Goal: Task Accomplishment & Management: Manage account settings

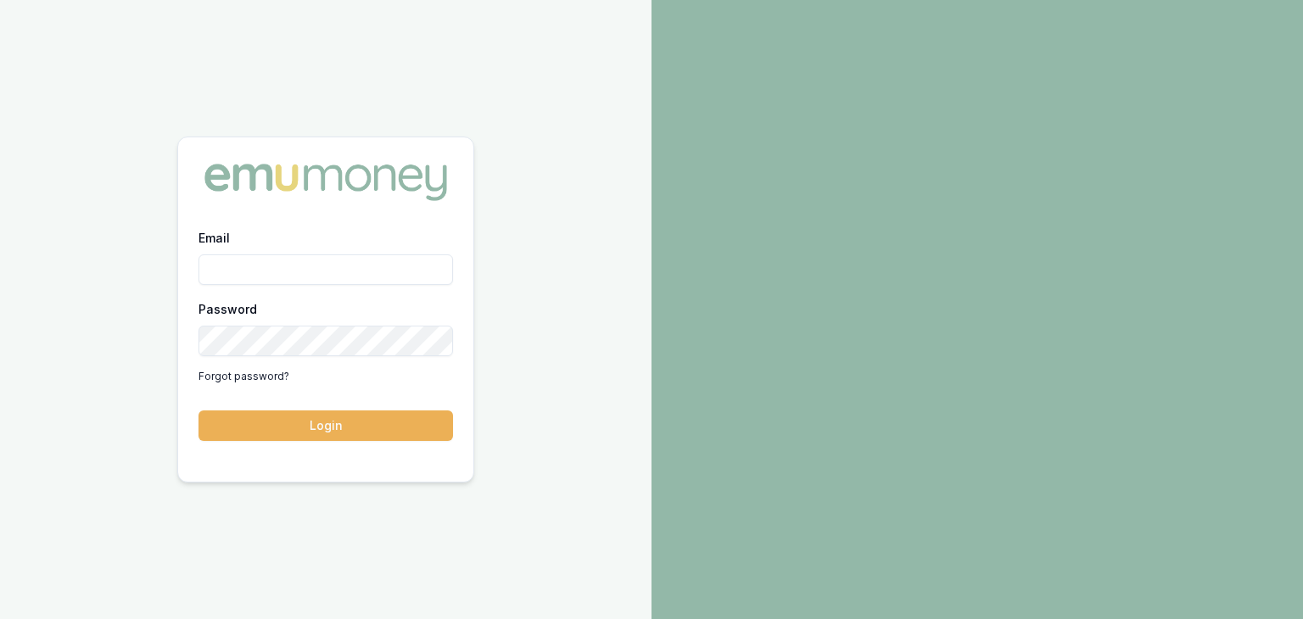
click at [260, 262] on input "Email" at bounding box center [325, 269] width 254 height 31
type input "[EMAIL_ADDRESS][PERSON_NAME][DOMAIN_NAME]"
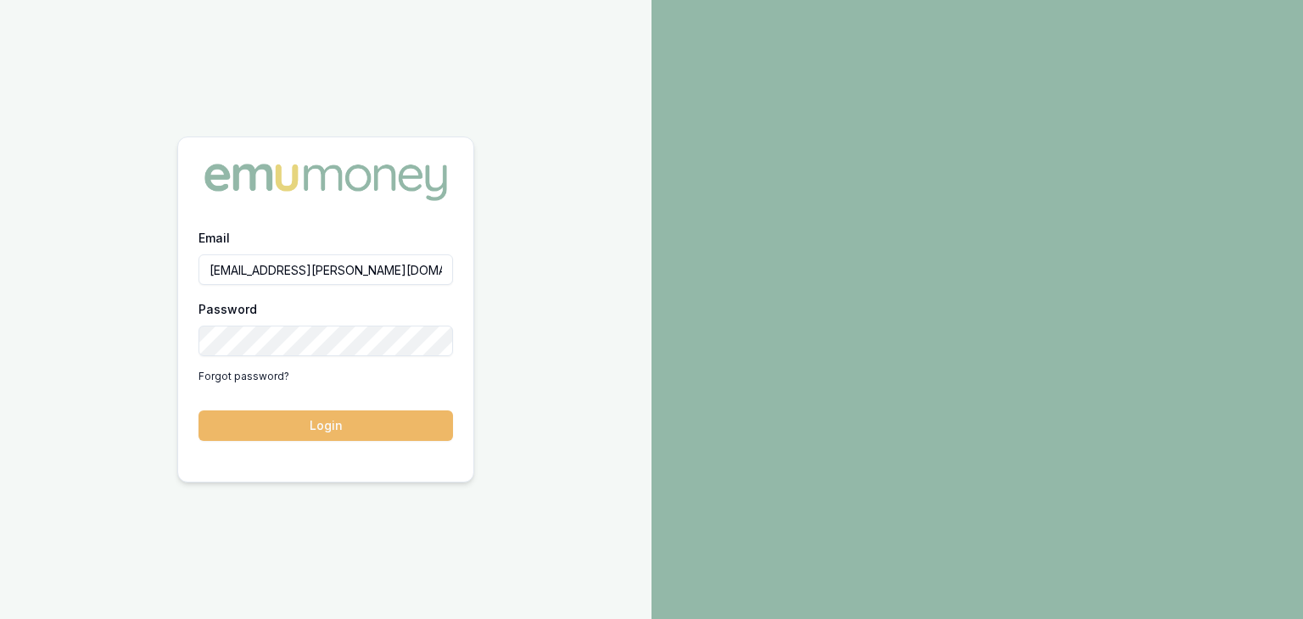
click at [352, 429] on button "Login" at bounding box center [325, 425] width 254 height 31
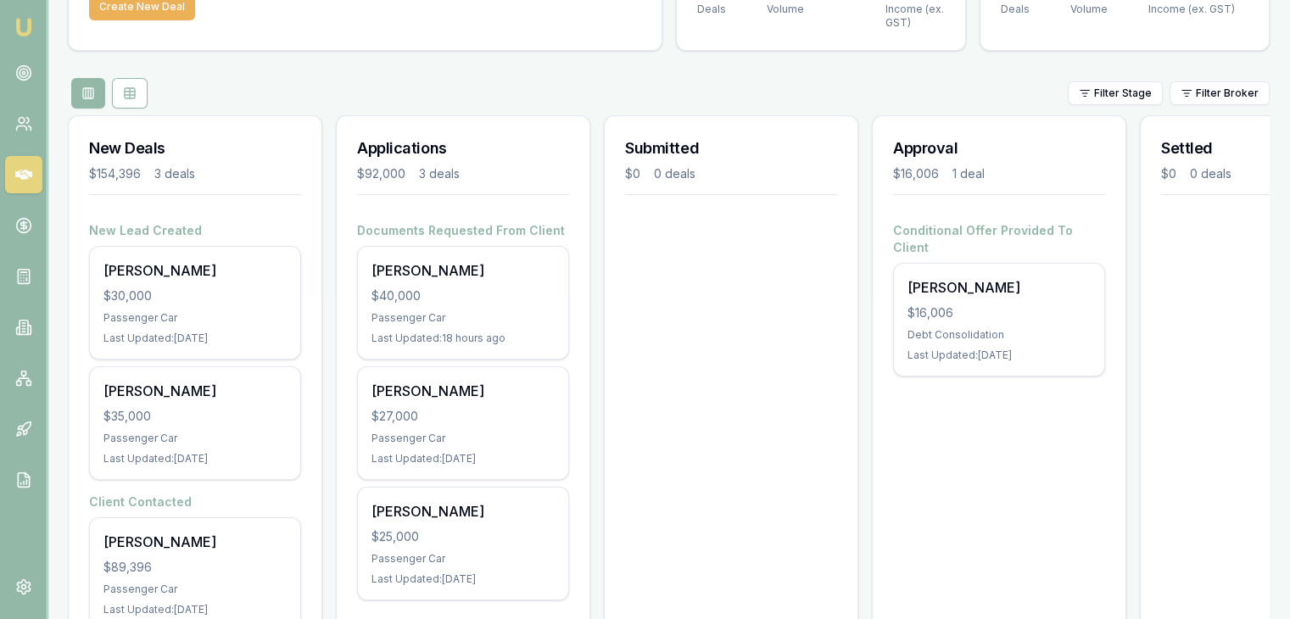
scroll to position [170, 0]
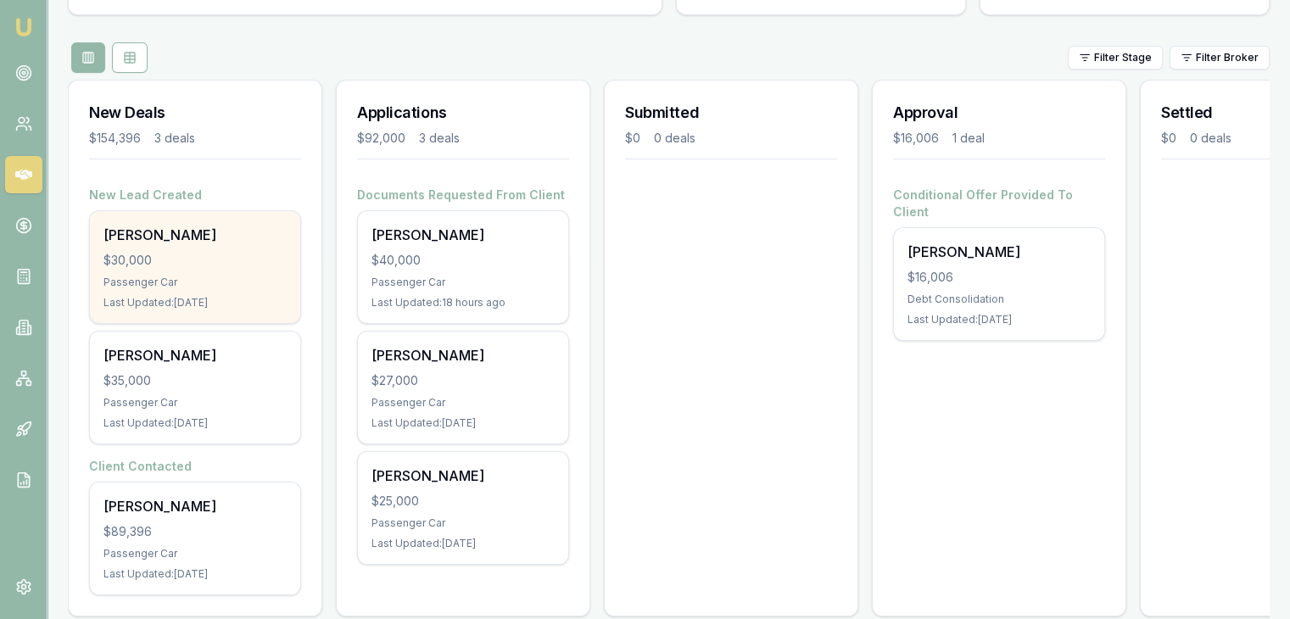
click at [193, 276] on div "Passenger Car" at bounding box center [194, 283] width 183 height 14
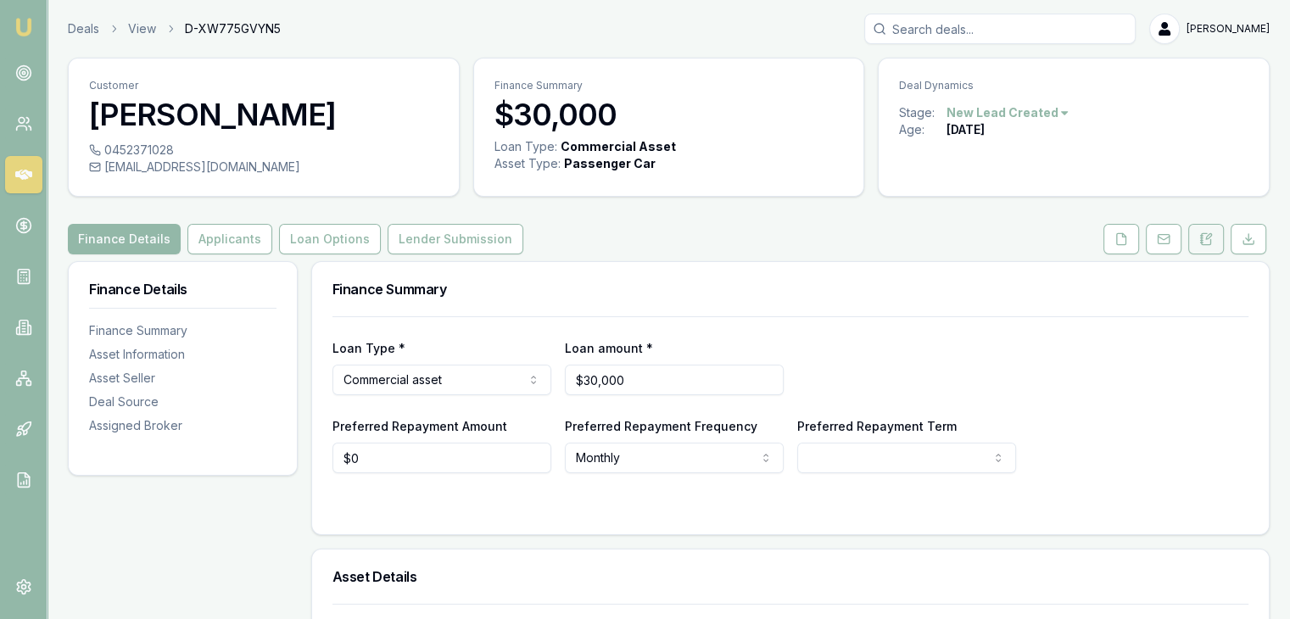
click at [1211, 238] on icon at bounding box center [1206, 239] width 14 height 14
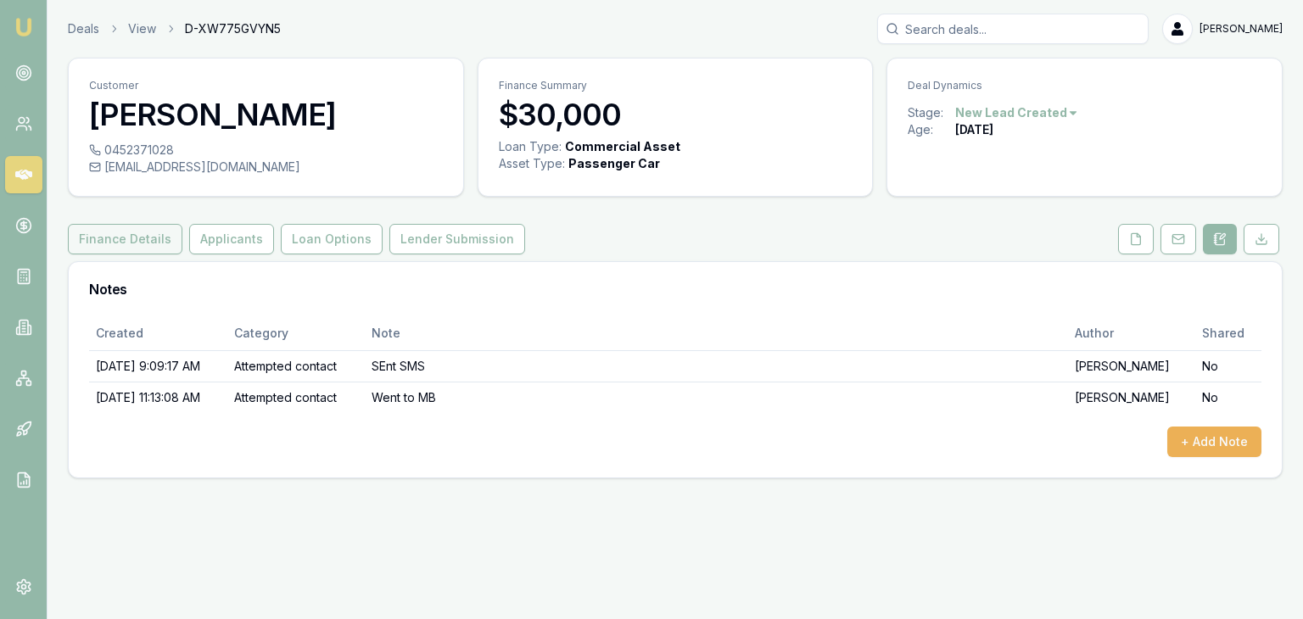
click at [101, 237] on button "Finance Details" at bounding box center [125, 239] width 114 height 31
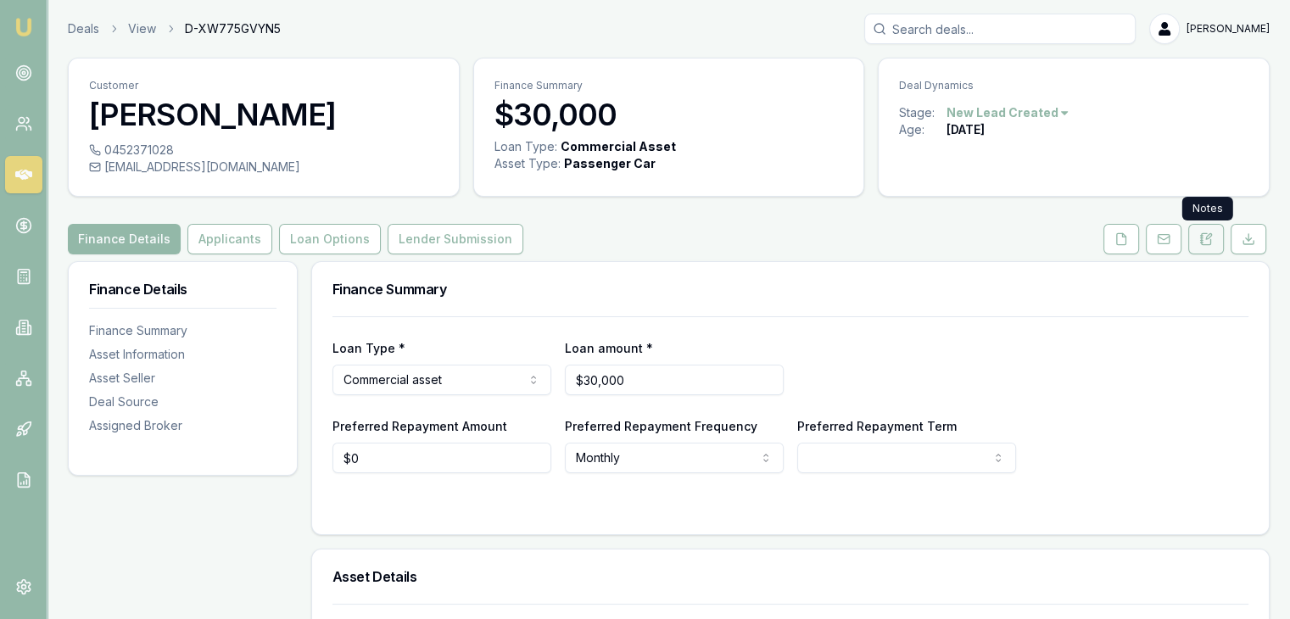
click at [1208, 237] on icon at bounding box center [1206, 239] width 14 height 14
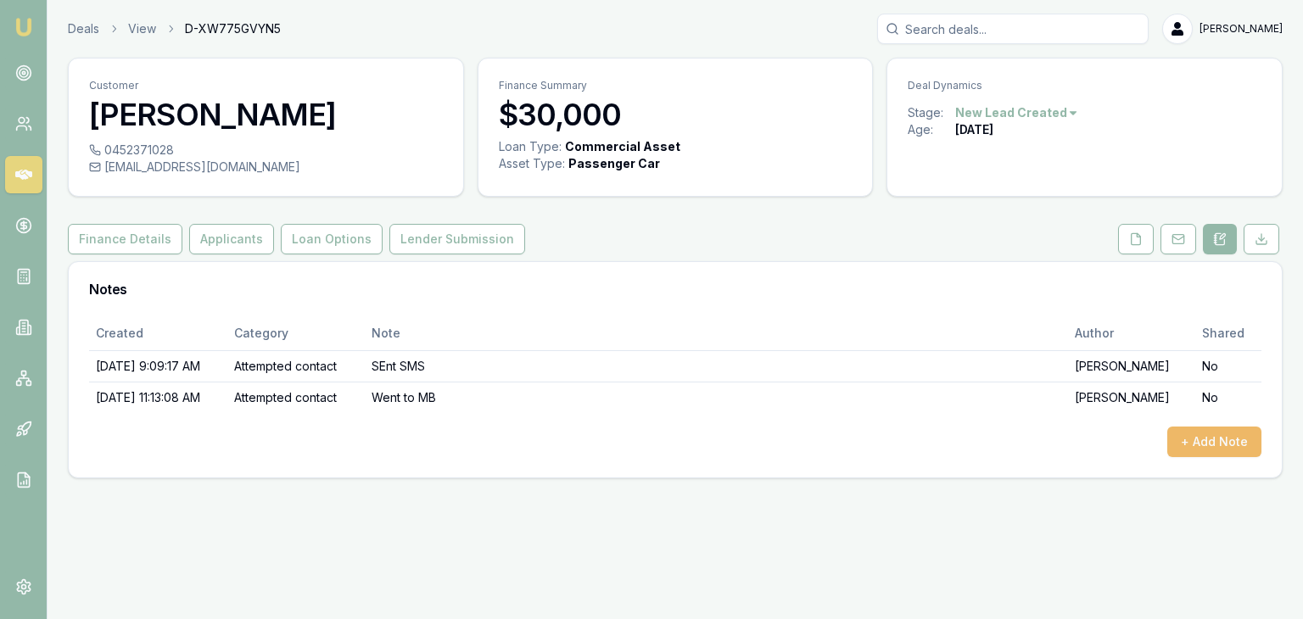
click at [1194, 439] on button "+ Add Note" at bounding box center [1214, 442] width 94 height 31
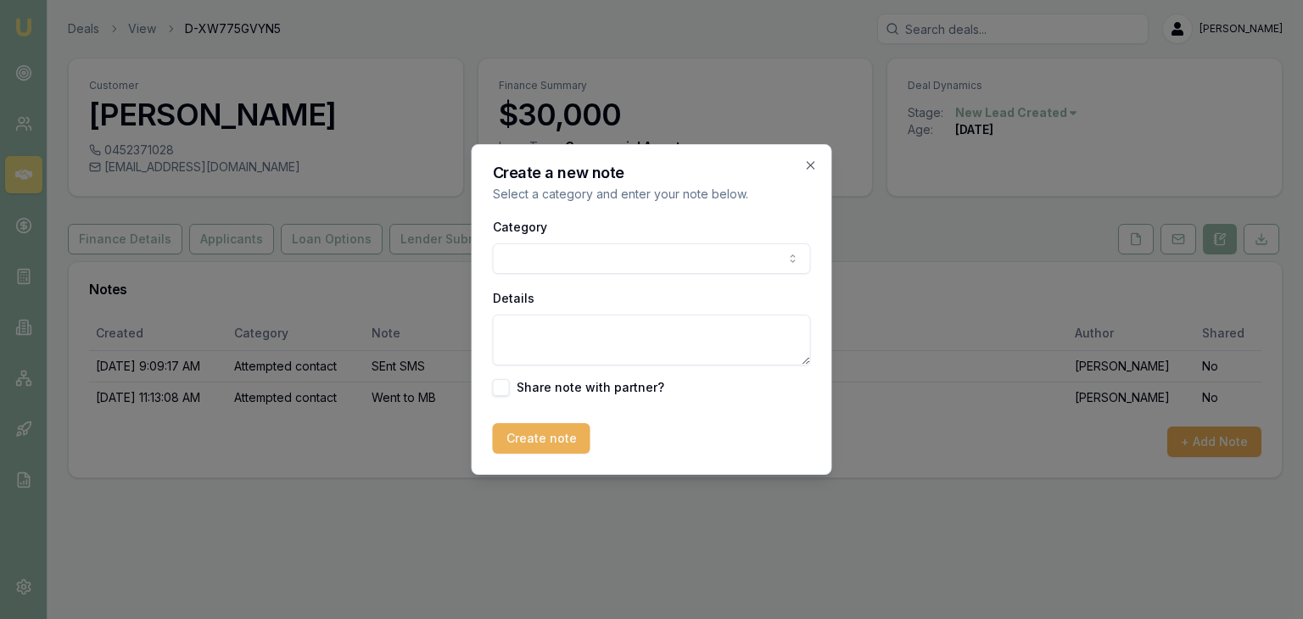
click at [583, 259] on body "Emu Broker Deals View D-XW775GVYN5 Baron Ketterman Toggle Menu Customer Rene Bu…" at bounding box center [651, 309] width 1303 height 619
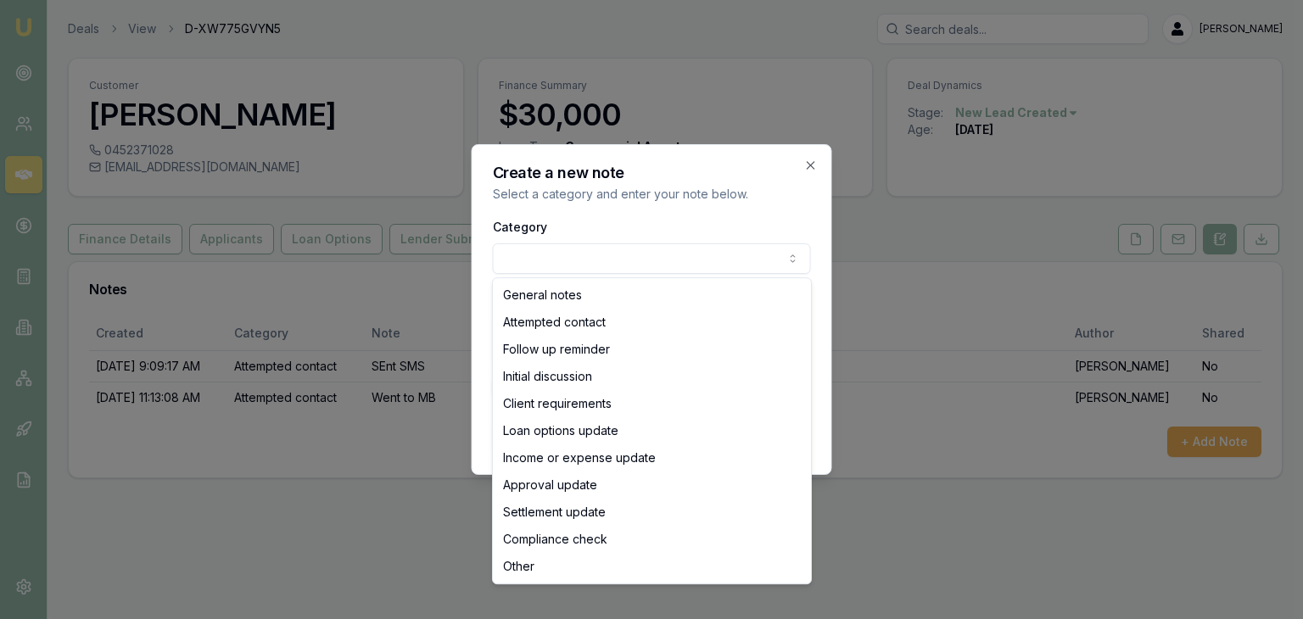
select select "INITIAL_DISCUSSION"
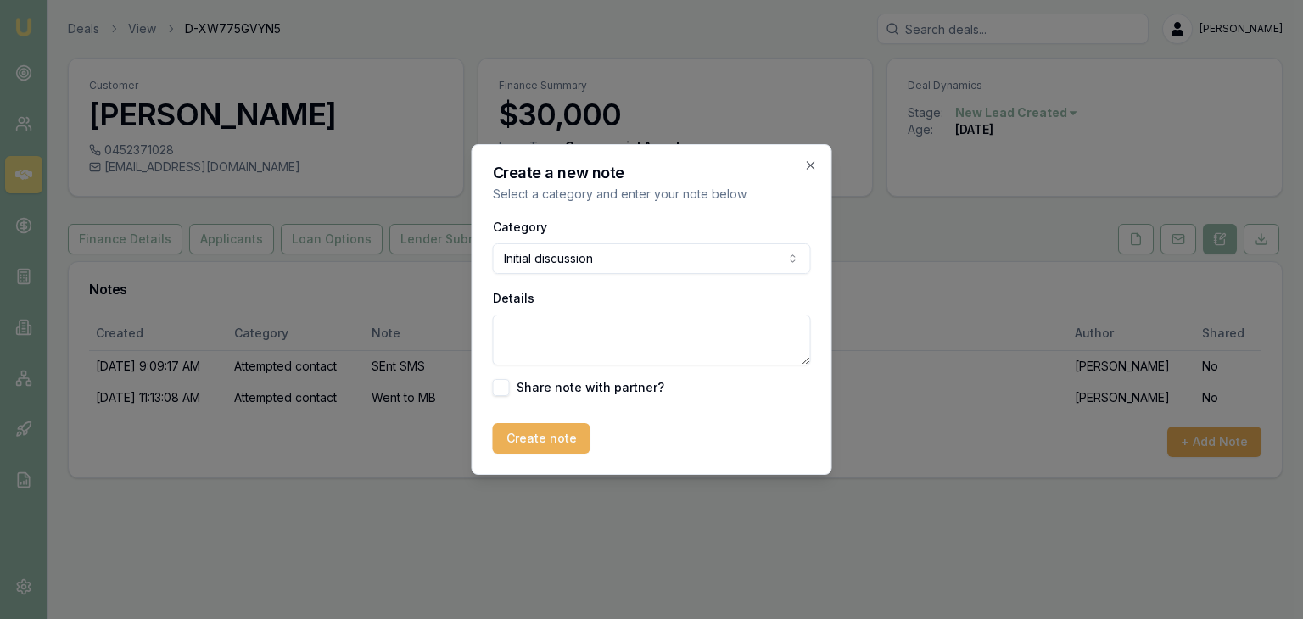
click at [543, 334] on textarea "Details" at bounding box center [652, 340] width 318 height 51
type textarea "Client is 6 weeks under an ABN"
click at [539, 438] on button "Create note" at bounding box center [542, 438] width 98 height 31
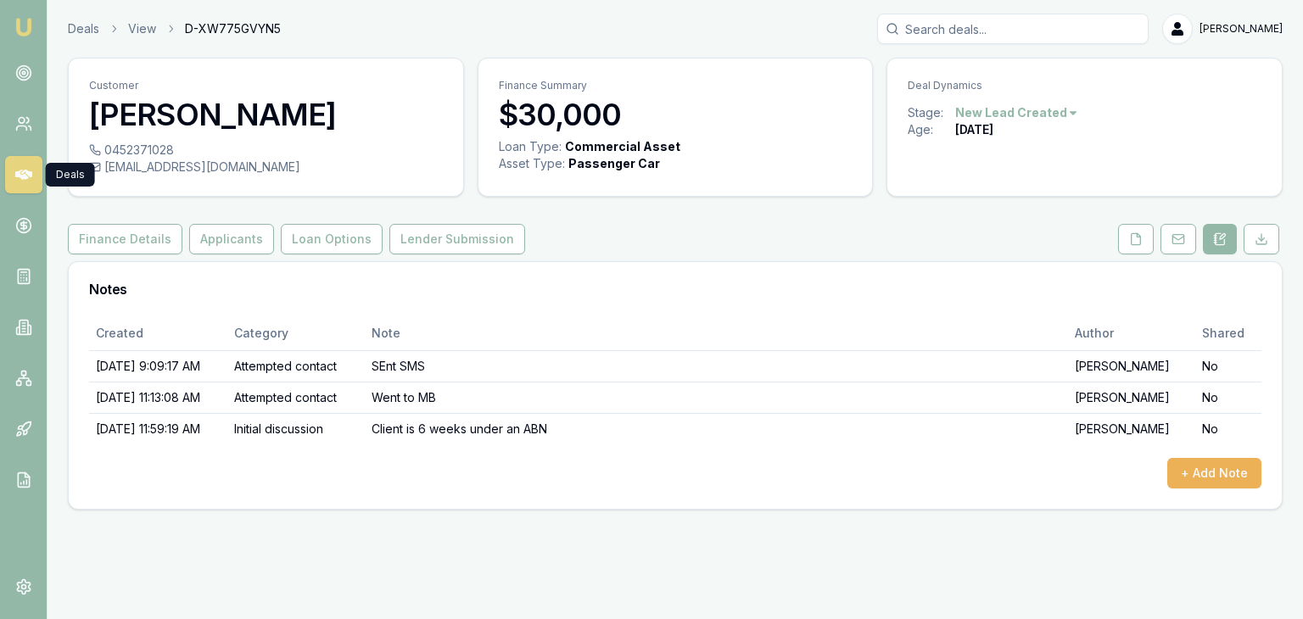
click at [20, 170] on icon at bounding box center [23, 175] width 17 height 10
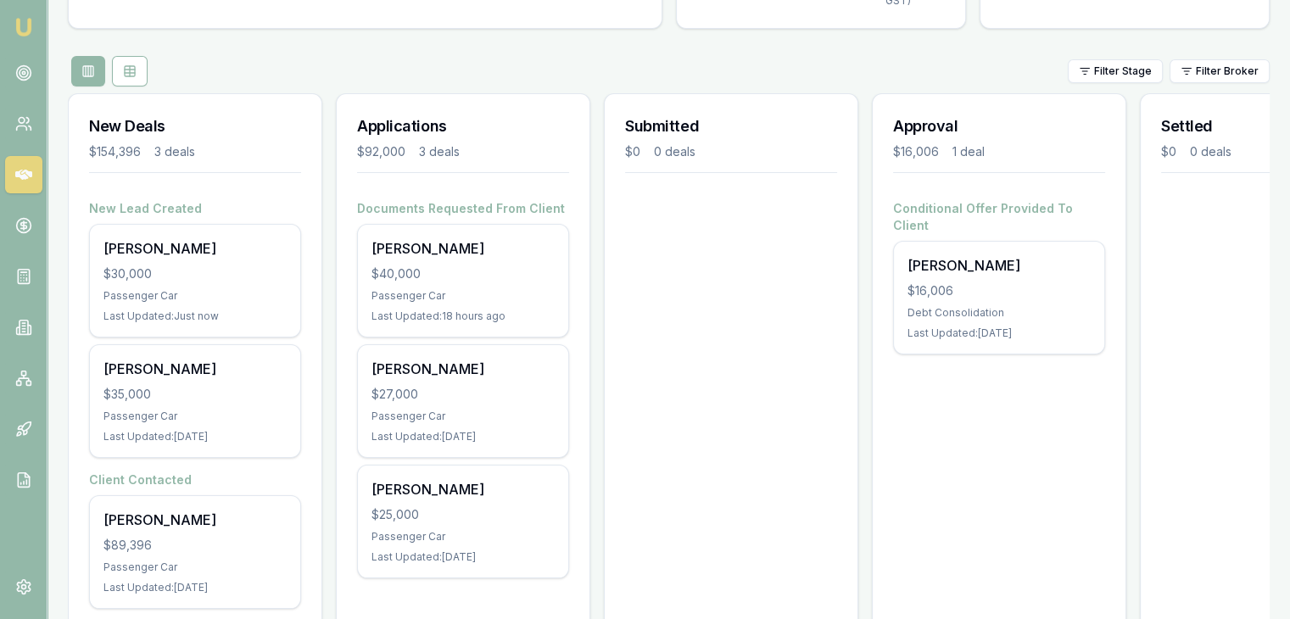
scroll to position [205, 0]
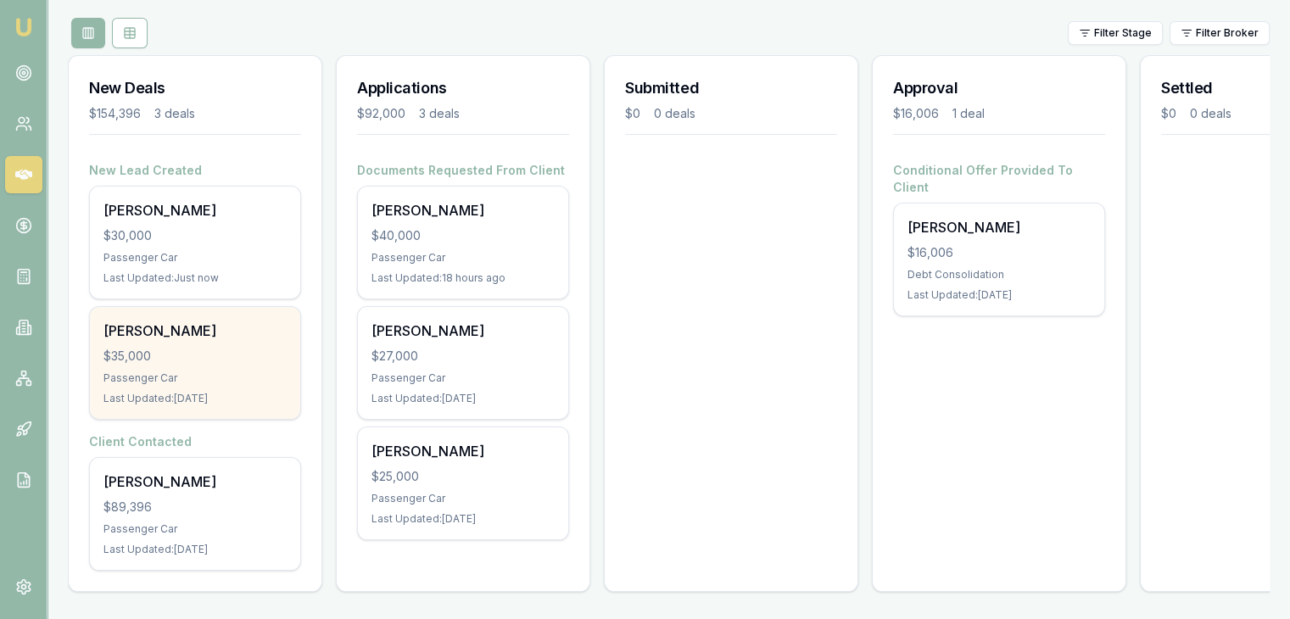
click at [237, 358] on div "Nicholas Ryan $35,000 Passenger Car Last Updated: 6 days ago" at bounding box center [195, 363] width 210 height 112
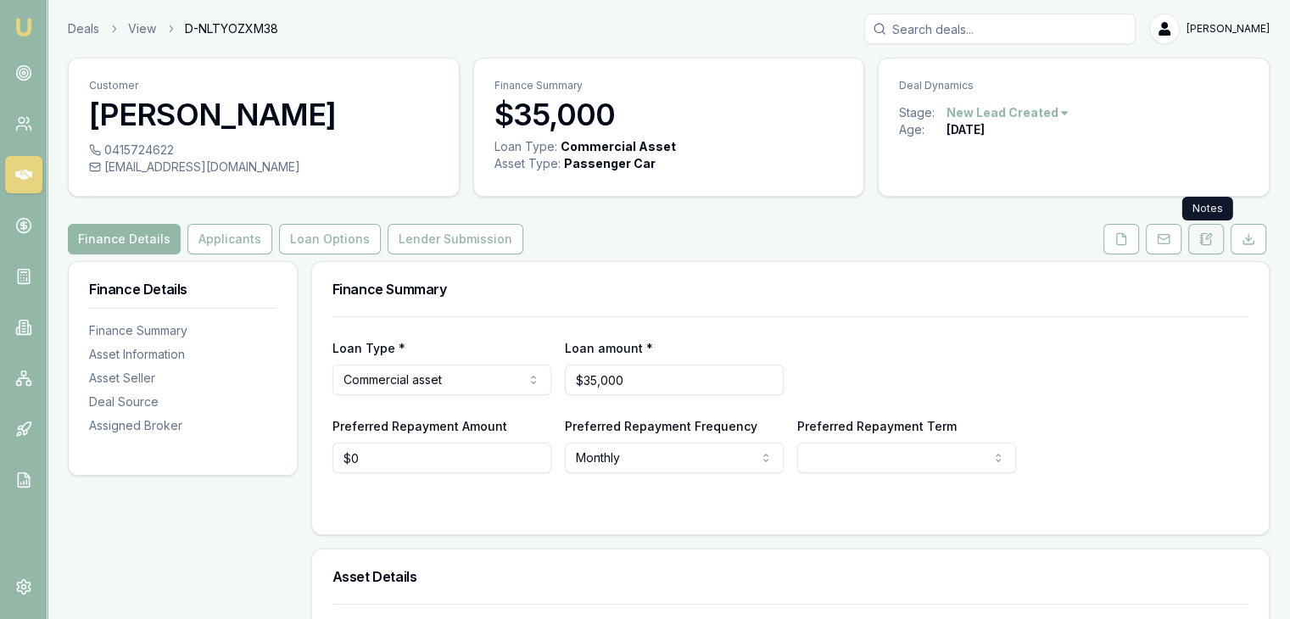
click at [1208, 235] on icon at bounding box center [1208, 236] width 5 height 5
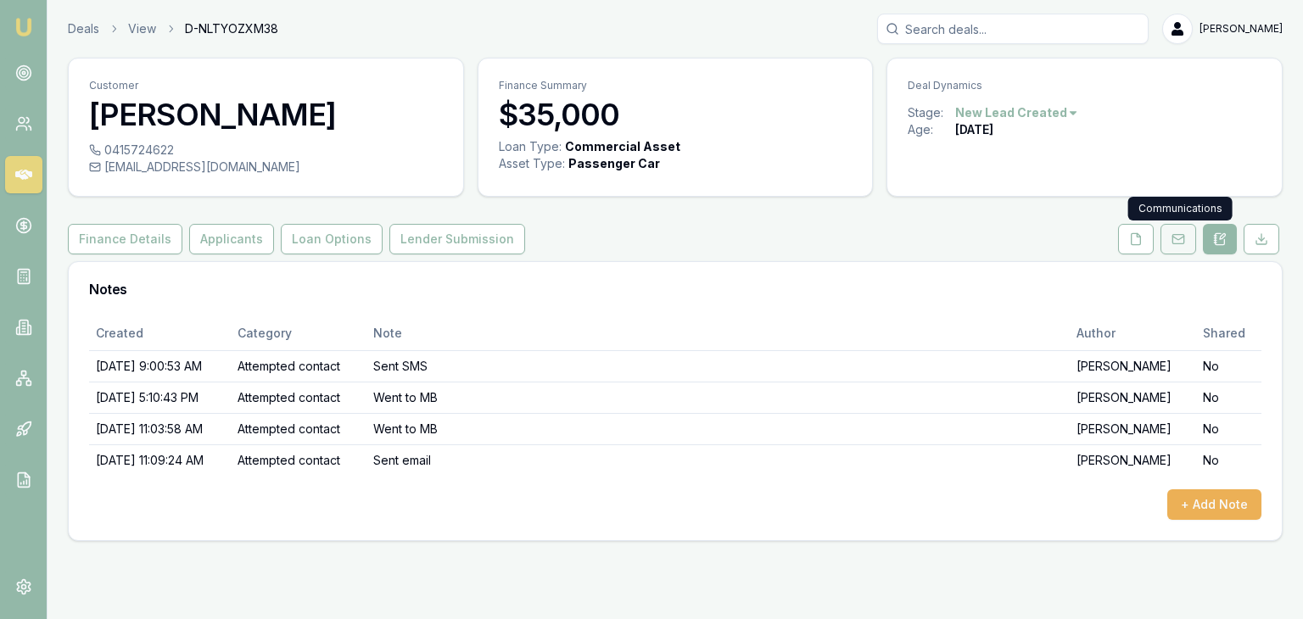
click at [1176, 238] on icon at bounding box center [1177, 238] width 11 height 3
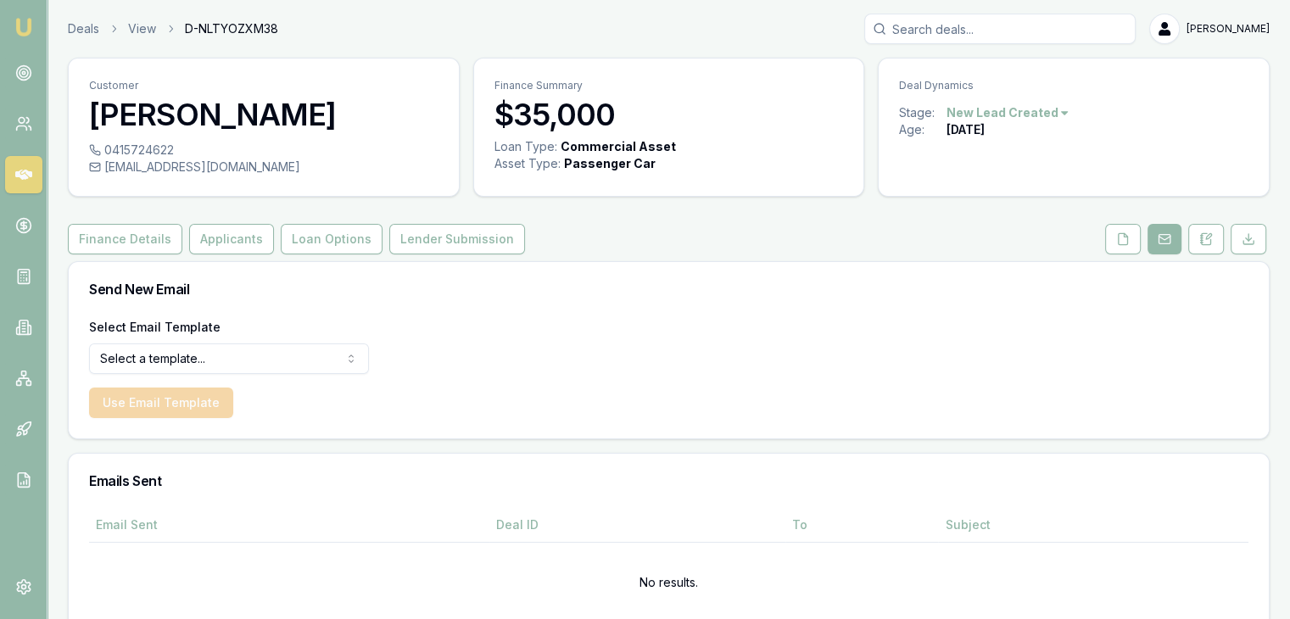
click at [349, 354] on html "Emu Broker Deals View D-NLTYOZXM38 Baron Ketterman Toggle Menu Customer Nichola…" at bounding box center [645, 309] width 1290 height 619
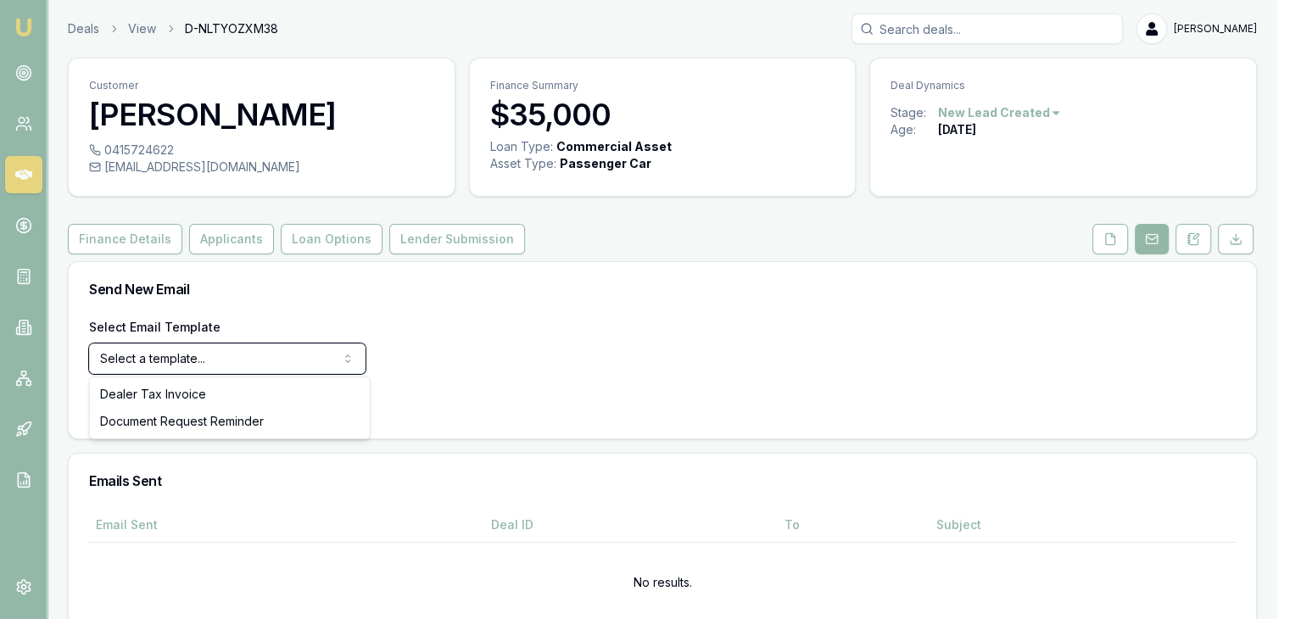
click at [479, 320] on html "Emu Broker Deals View D-NLTYOZXM38 Baron Ketterman Toggle Menu Customer Nichola…" at bounding box center [645, 309] width 1290 height 619
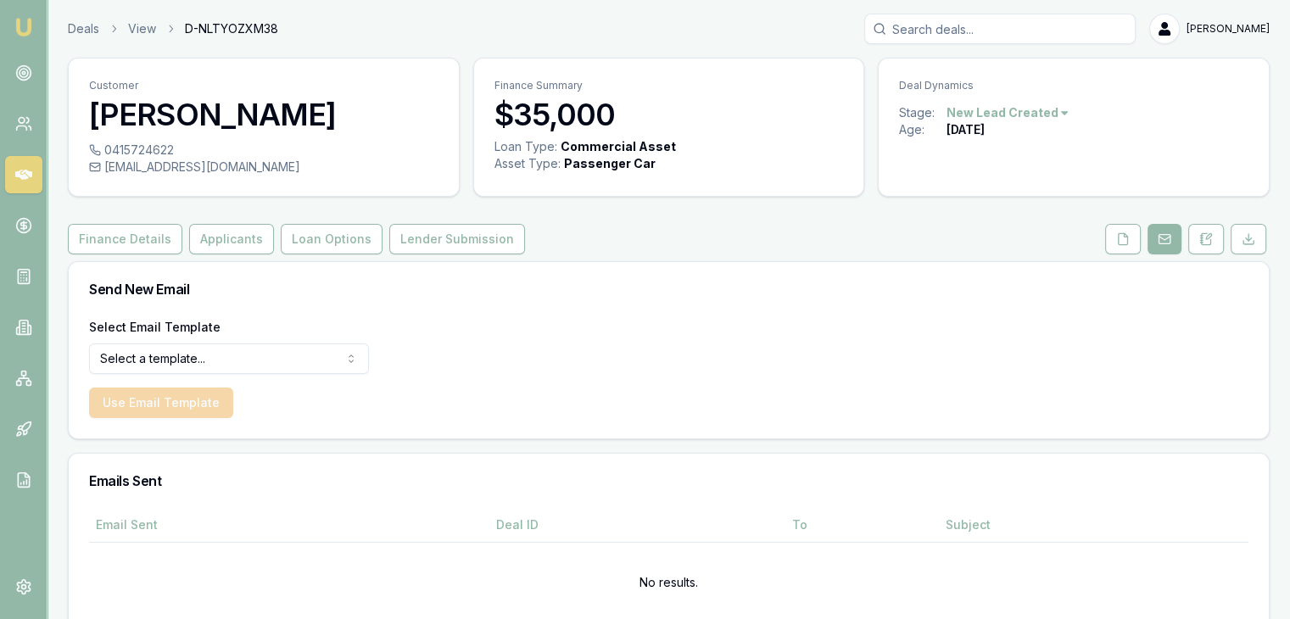
click at [15, 171] on icon at bounding box center [23, 175] width 17 height 10
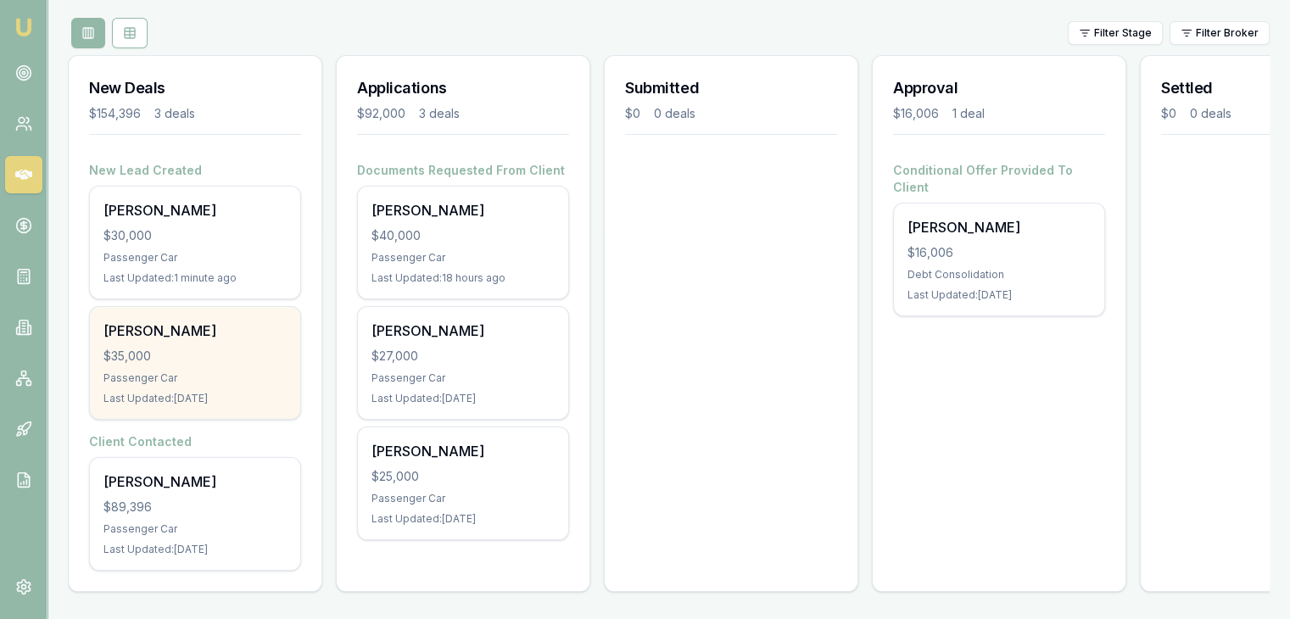
scroll to position [205, 0]
